Goal: Transaction & Acquisition: Purchase product/service

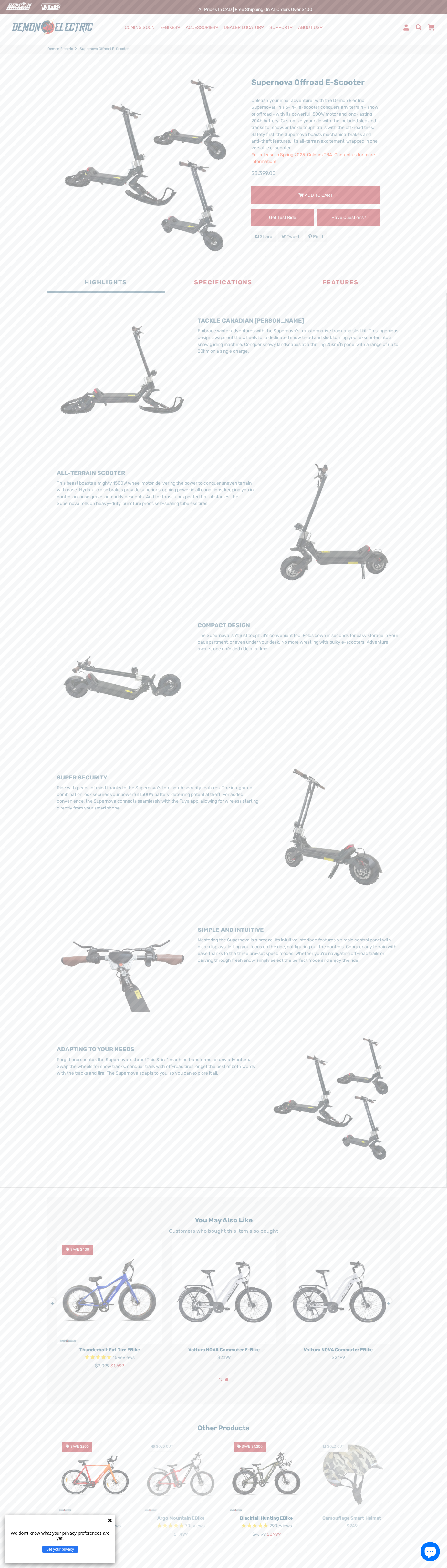
click at [315, 195] on span "Add to Cart" at bounding box center [319, 195] width 28 height 5
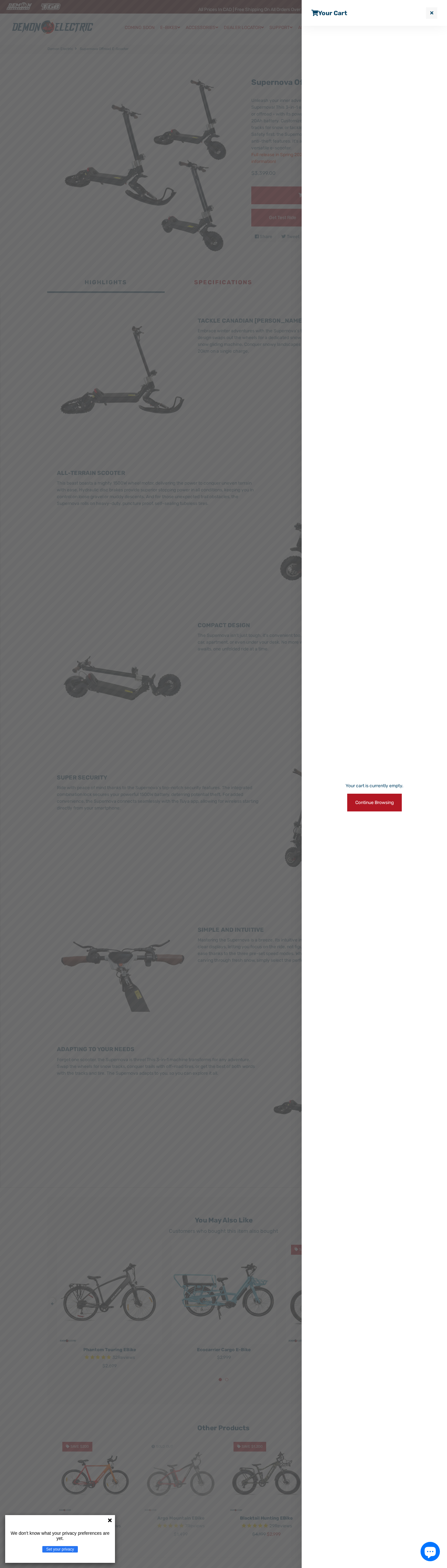
click at [329, 13] on link "Your cart" at bounding box center [329, 13] width 36 height 7
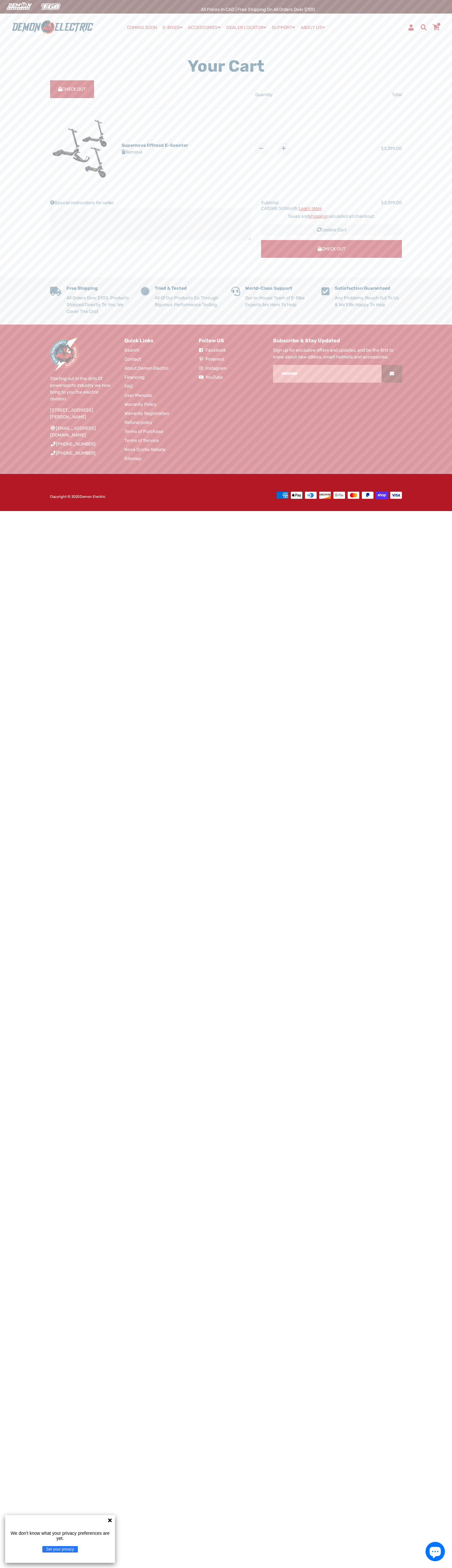
click at [72, 89] on span "Check Out" at bounding box center [72, 89] width 28 height 5
click at [132, 152] on link "Remove" at bounding box center [132, 152] width 21 height 5
